Goal: Find specific page/section: Find specific page/section

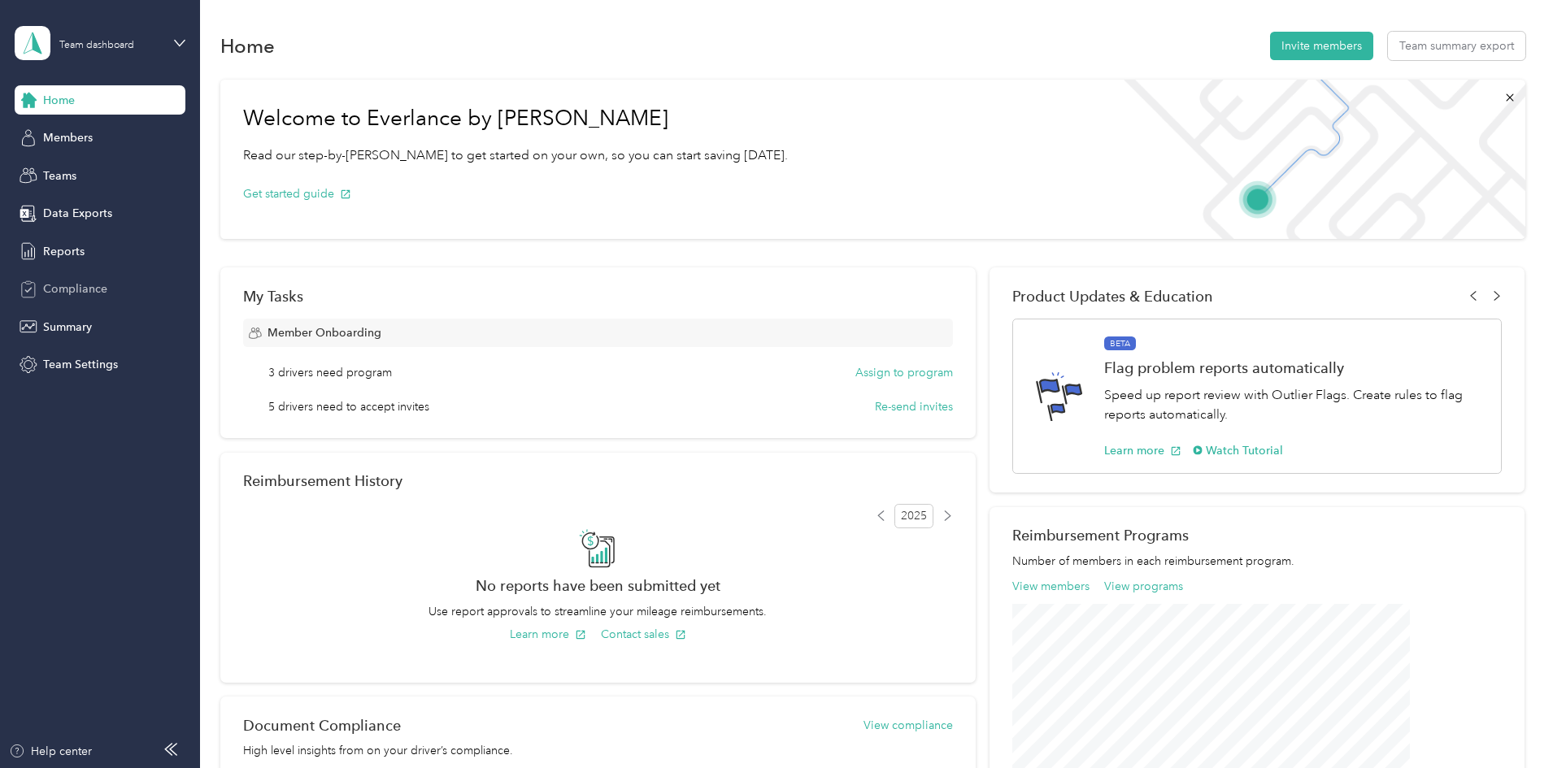
click at [61, 281] on span "Compliance" at bounding box center [75, 288] width 64 height 17
